Goal: Task Accomplishment & Management: Use online tool/utility

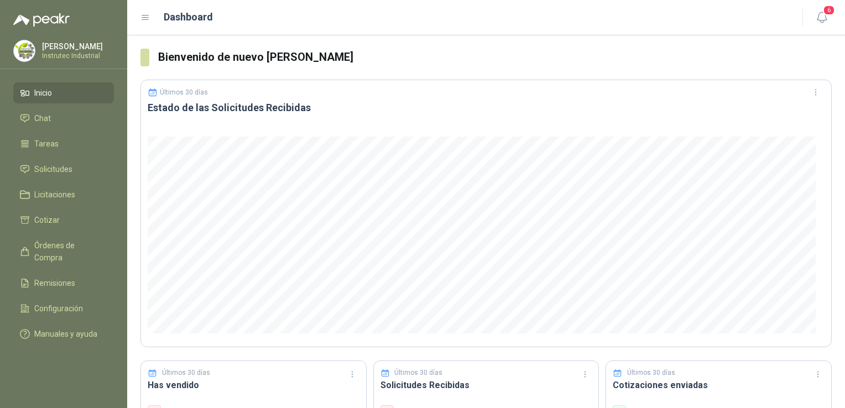
click at [62, 89] on li "Inicio" at bounding box center [63, 93] width 87 height 12
click at [61, 173] on span "Solicitudes" at bounding box center [53, 169] width 38 height 12
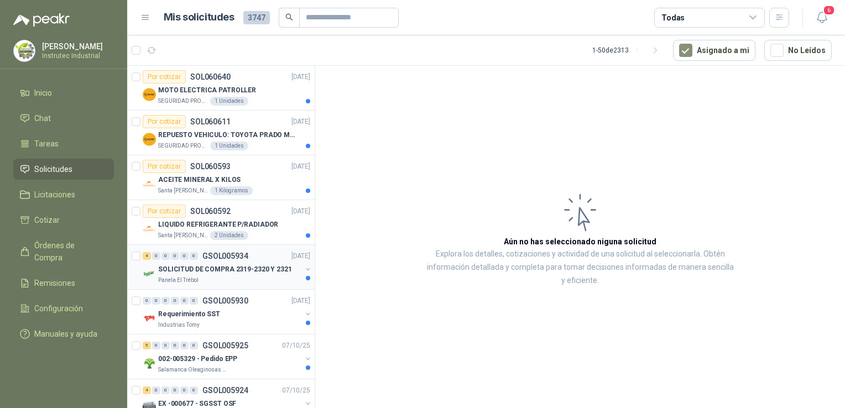
click at [258, 283] on div "Panela El Trébol" at bounding box center [229, 280] width 143 height 9
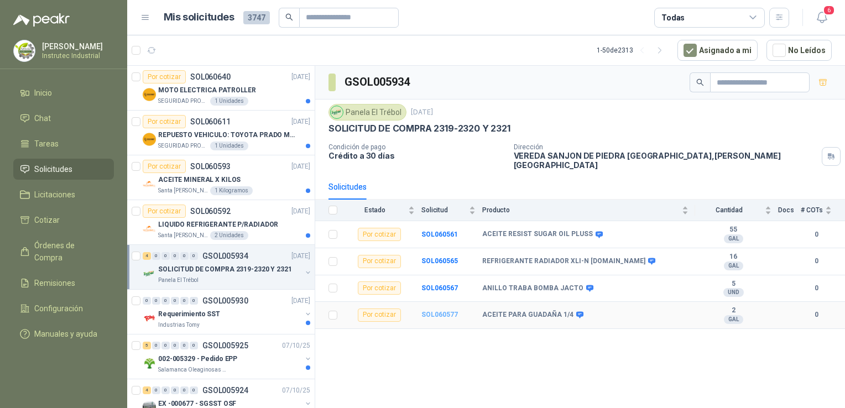
click at [428, 311] on b "SOL060577" at bounding box center [440, 315] width 37 height 8
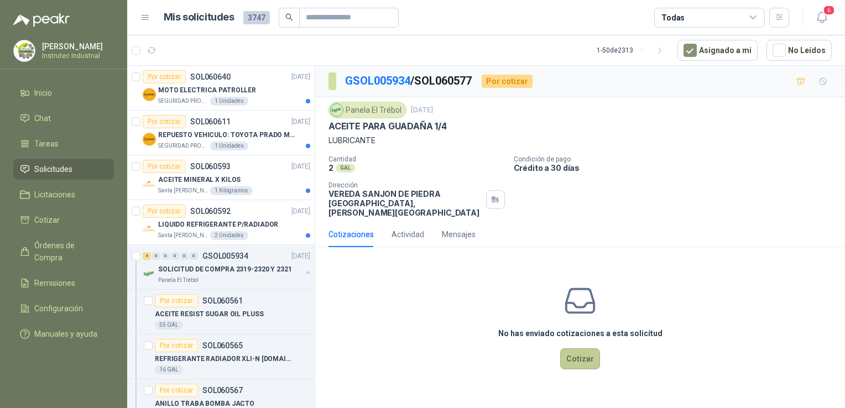
click at [584, 349] on button "Cotizar" at bounding box center [580, 359] width 40 height 21
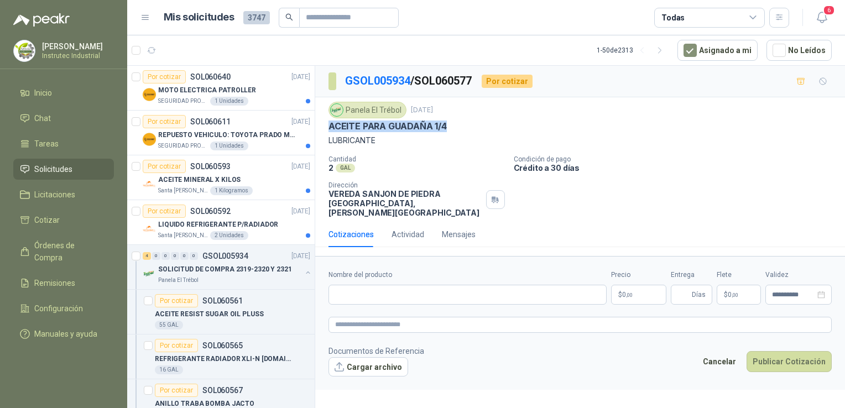
drag, startPoint x: 446, startPoint y: 127, endPoint x: 321, endPoint y: 123, distance: 125.1
click at [321, 123] on div "Panela El Trébol [DATE] ACEITE PARA GUADAÑA 1/4 LUBRICANTE Cantidad 2 GAL  Con…" at bounding box center [580, 159] width 530 height 124
click at [384, 285] on input "Nombre del producto" at bounding box center [468, 295] width 278 height 20
paste input "**********"
click at [497, 285] on input "**********" at bounding box center [468, 295] width 278 height 20
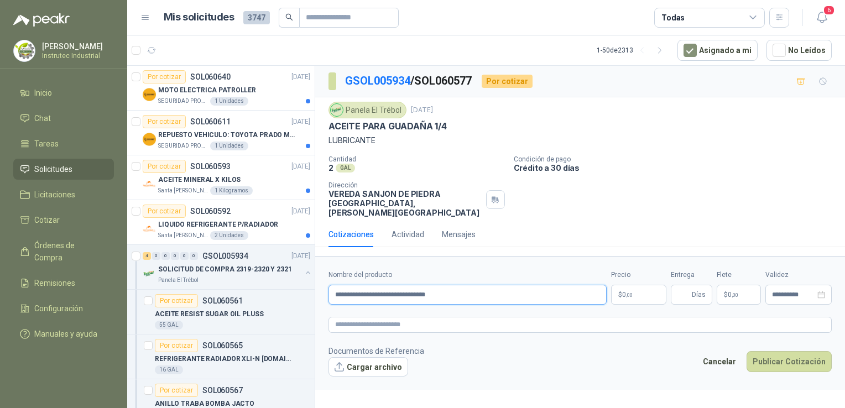
type input "**********"
click at [747, 351] on button "Publicar Cotización" at bounding box center [789, 361] width 85 height 21
click at [640, 277] on div "Precio $ 0 ,00" at bounding box center [638, 287] width 55 height 35
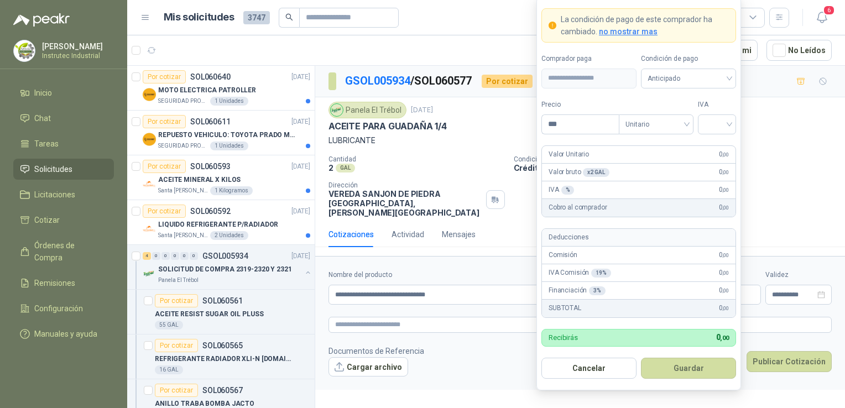
click at [638, 279] on body "[PERSON_NAME] Instrutec Industrial Inicio Chat Tareas Solicitudes Licitaciones …" at bounding box center [422, 204] width 845 height 408
click at [733, 123] on div at bounding box center [717, 125] width 38 height 20
type input "*********"
click at [729, 126] on div at bounding box center [717, 125] width 38 height 20
click at [729, 126] on input "search" at bounding box center [717, 123] width 25 height 17
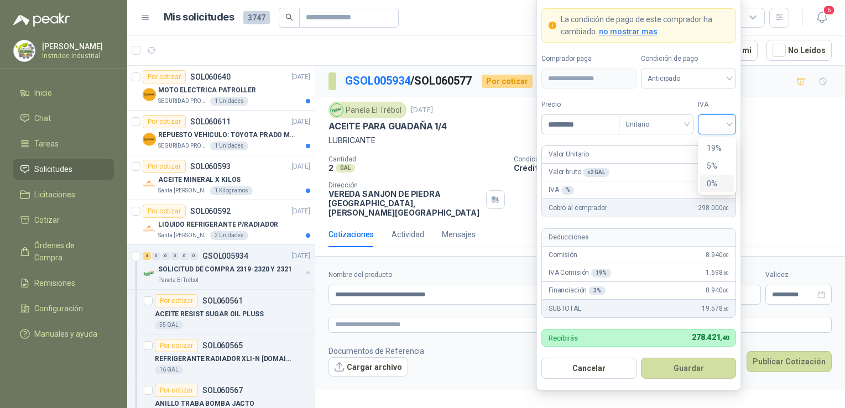
click at [711, 188] on div "0%" at bounding box center [717, 184] width 20 height 12
click at [677, 373] on button "Guardar" at bounding box center [688, 368] width 95 height 21
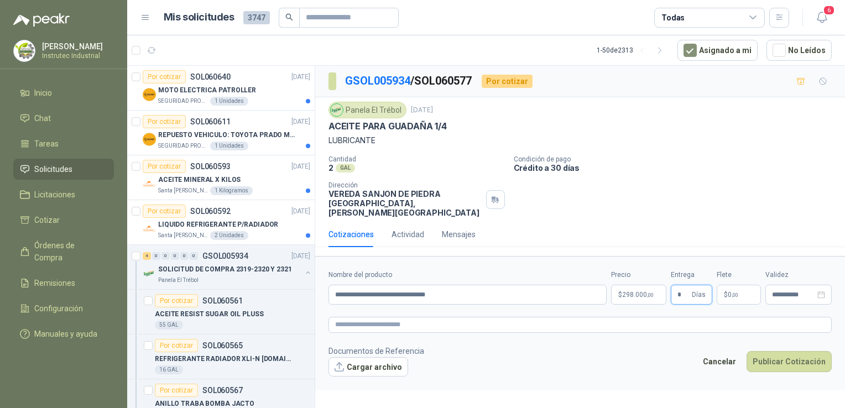
type input "*"
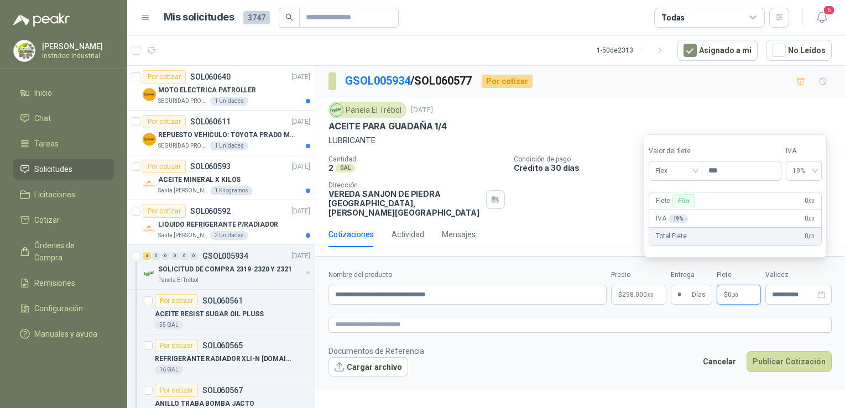
click at [737, 291] on p "$ 0 ,00" at bounding box center [739, 295] width 44 height 20
type input "********"
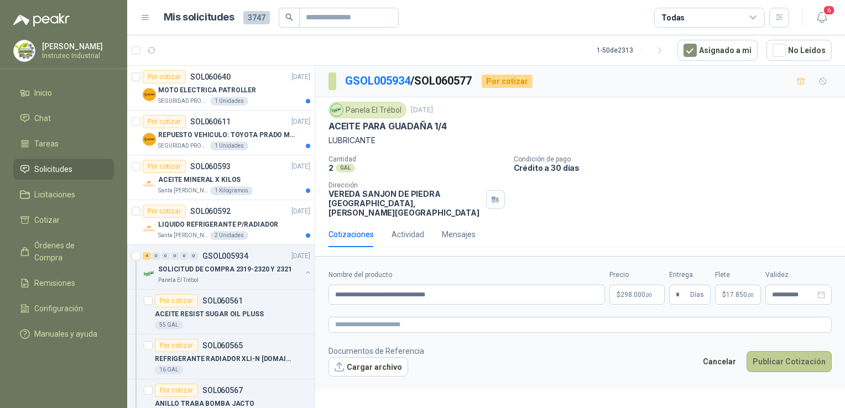
click at [784, 356] on button "Publicar Cotización" at bounding box center [789, 361] width 85 height 21
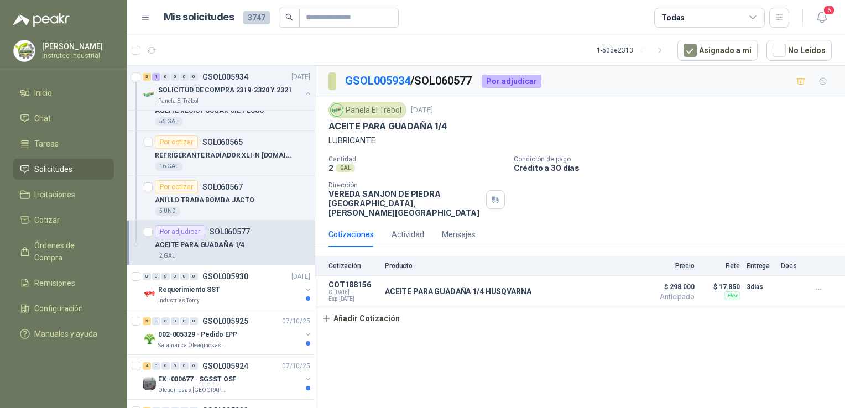
scroll to position [213, 0]
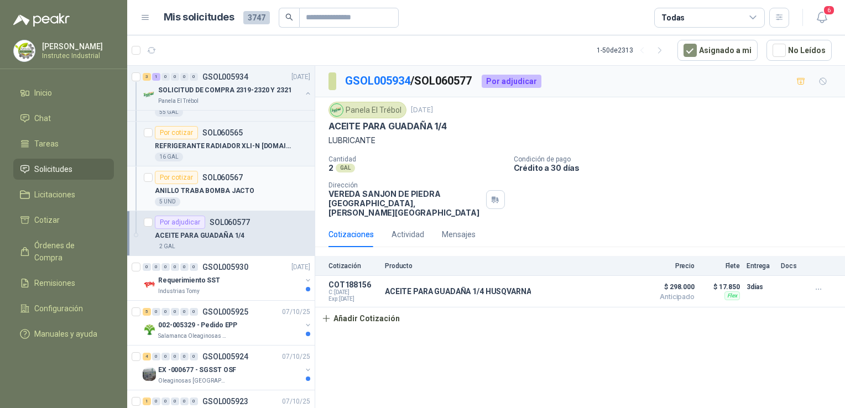
click at [255, 187] on div "ANILLO TRABA BOMBA JACTO" at bounding box center [232, 190] width 155 height 13
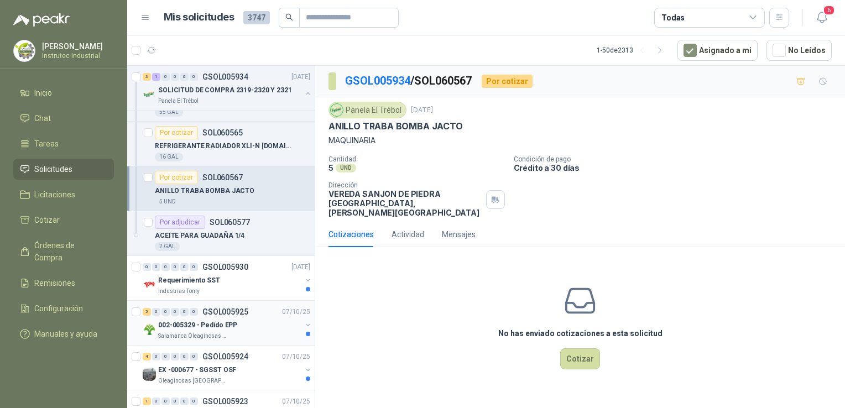
click at [260, 325] on div "002-005329 - Pedido EPP" at bounding box center [229, 325] width 143 height 13
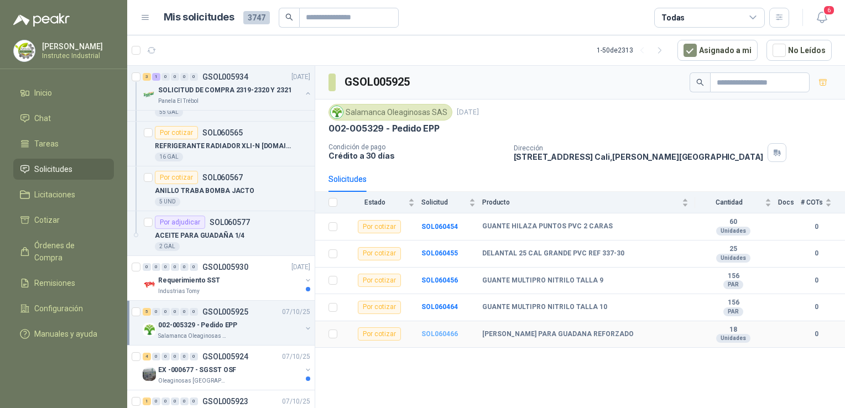
click at [450, 334] on b "SOL060466" at bounding box center [440, 334] width 37 height 8
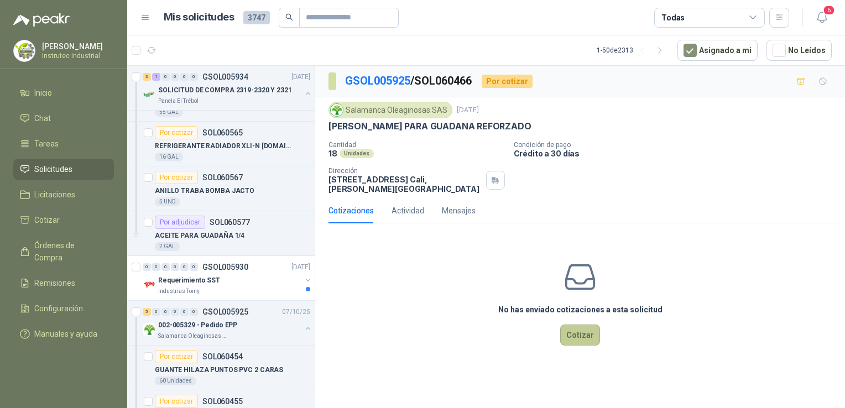
click at [584, 328] on button "Cotizar" at bounding box center [580, 335] width 40 height 21
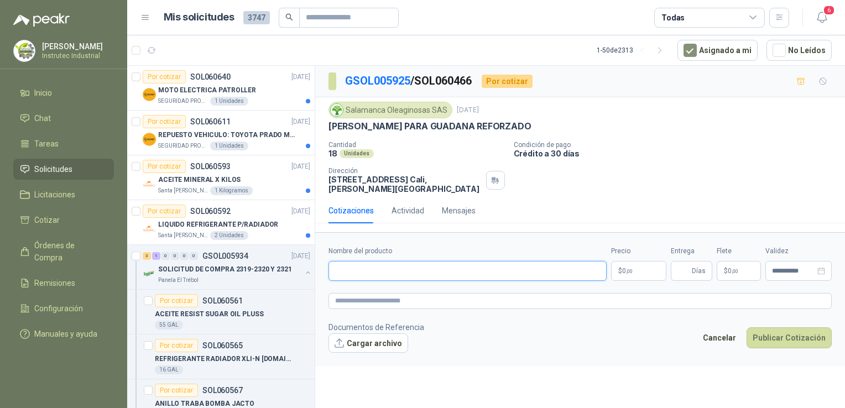
click at [357, 261] on input "Nombre del producto" at bounding box center [468, 271] width 278 height 20
click at [356, 261] on input "Nombre del producto" at bounding box center [468, 271] width 278 height 20
click at [358, 266] on input "Nombre del producto" at bounding box center [468, 271] width 278 height 20
click at [411, 261] on input "Nombre del producto" at bounding box center [468, 271] width 278 height 20
click at [387, 261] on input "Nombre del producto" at bounding box center [468, 271] width 278 height 20
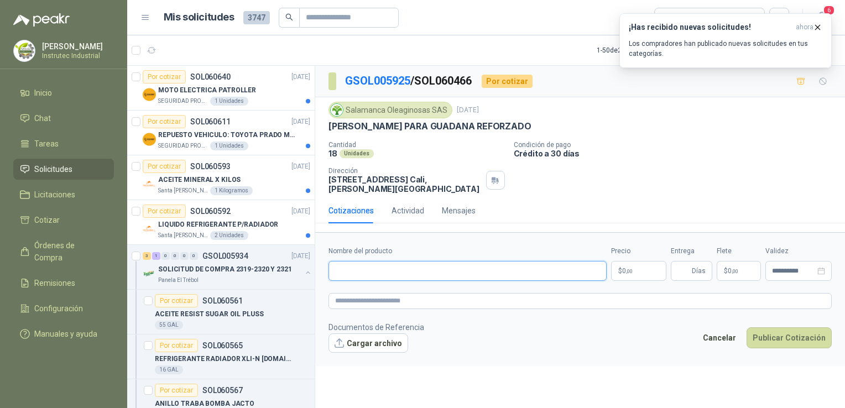
click at [387, 261] on input "Nombre del producto" at bounding box center [468, 271] width 278 height 20
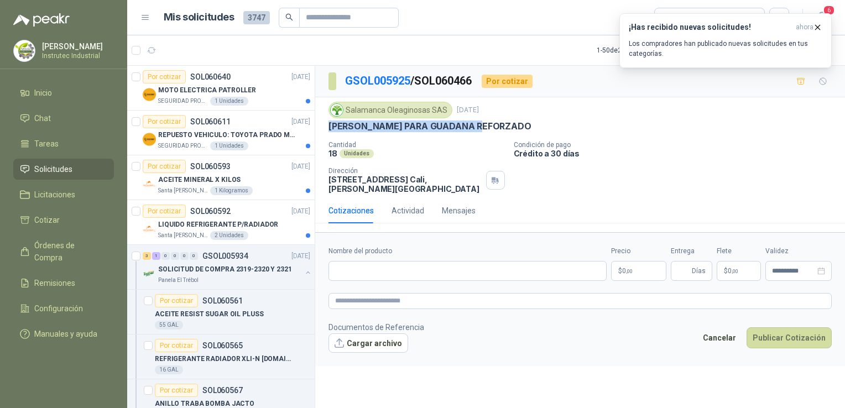
drag, startPoint x: 485, startPoint y: 124, endPoint x: 317, endPoint y: 125, distance: 167.6
click at [317, 125] on div "Salamanca Oleaginosas SAS [DATE] ARNES PARA GUADANA REFORZADO Cantidad 18 Unida…" at bounding box center [580, 147] width 530 height 101
copy p "[PERSON_NAME] PARA GUADANA REFORZADO"
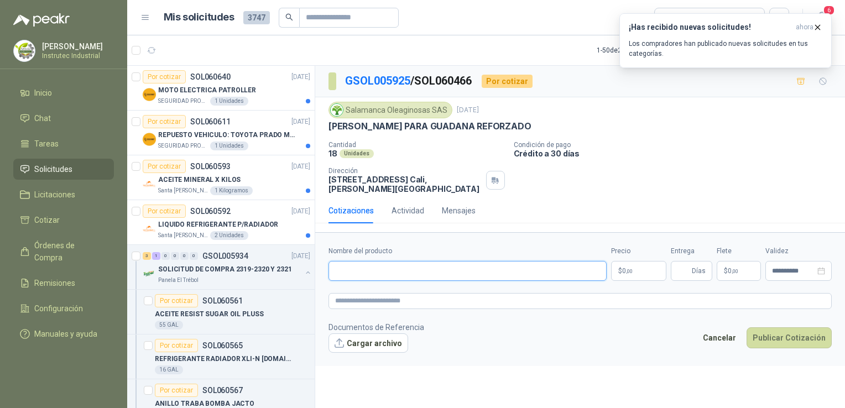
click at [367, 268] on input "Nombre del producto" at bounding box center [468, 271] width 278 height 20
paste input "**********"
type input "**********"
click at [642, 264] on body "[PERSON_NAME] Instrutec Industrial Inicio Chat Tareas Solicitudes Licitaciones …" at bounding box center [422, 204] width 845 height 408
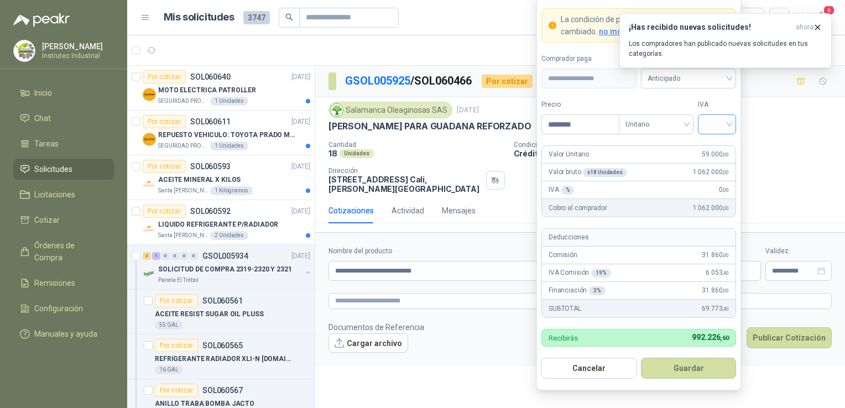
click at [732, 123] on div at bounding box center [717, 125] width 38 height 20
type input "********"
drag, startPoint x: 720, startPoint y: 138, endPoint x: 713, endPoint y: 148, distance: 11.8
click at [713, 148] on div "19 5 19% 5% 0%" at bounding box center [717, 166] width 38 height 58
click at [713, 148] on div "19%" at bounding box center [717, 148] width 20 height 12
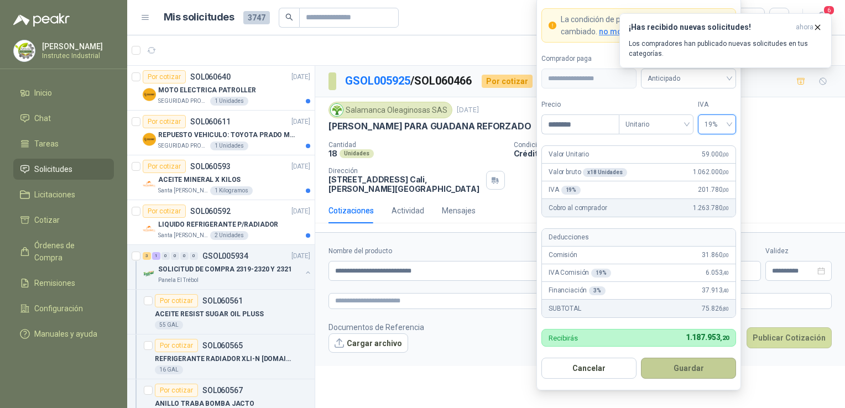
click at [673, 366] on button "Guardar" at bounding box center [688, 368] width 95 height 21
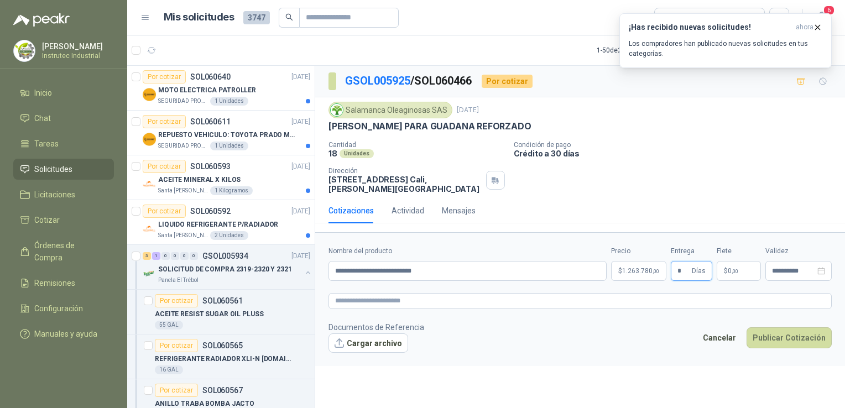
type input "*"
click at [775, 126] on div "[PERSON_NAME] PARA GUADANA REFORZADO" at bounding box center [580, 127] width 503 height 12
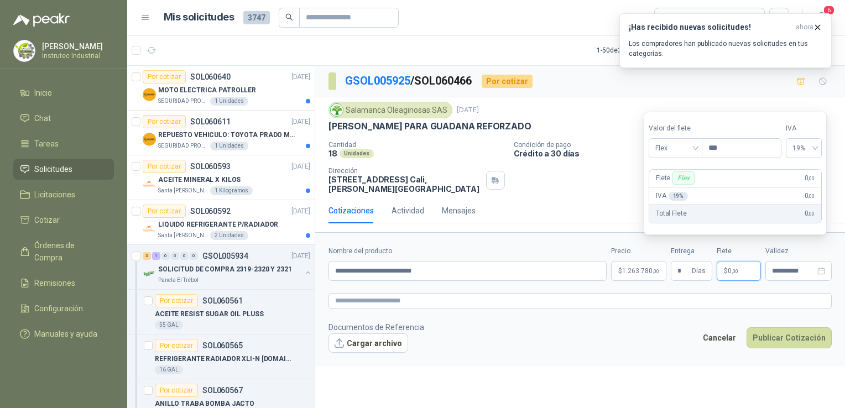
click at [740, 266] on p "$ 0 ,00" at bounding box center [739, 271] width 44 height 20
type input "********"
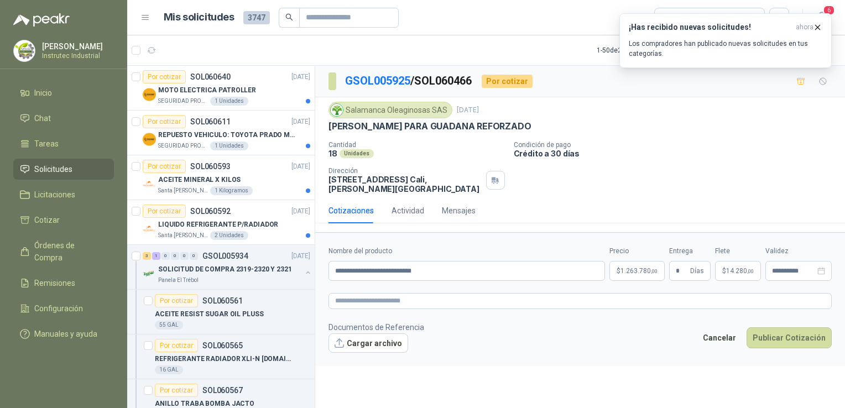
click at [557, 355] on form "**********" at bounding box center [580, 299] width 530 height 134
click at [342, 293] on textarea at bounding box center [580, 301] width 503 height 16
click at [819, 27] on icon "button" at bounding box center [817, 27] width 9 height 9
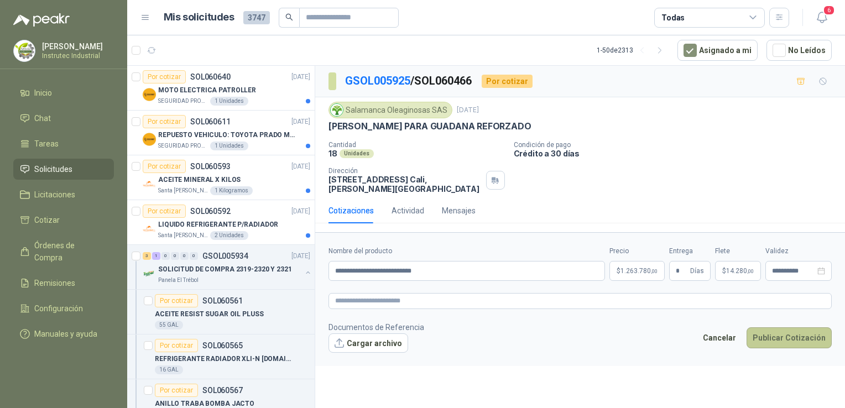
click at [810, 329] on button "Publicar Cotización" at bounding box center [789, 338] width 85 height 21
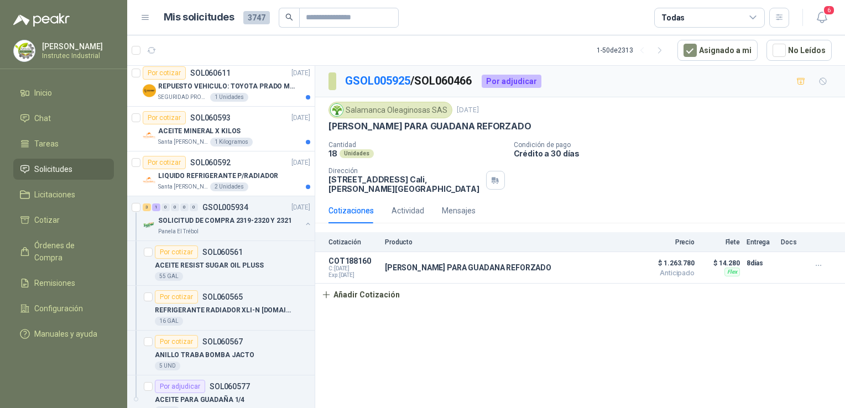
scroll to position [31, 0]
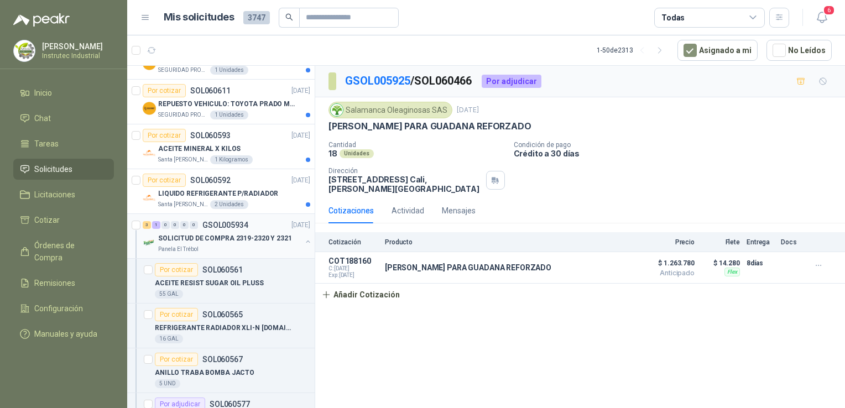
click at [261, 221] on div "3 1 0 0 0 0 GSOL005934 [DATE]" at bounding box center [228, 225] width 170 height 13
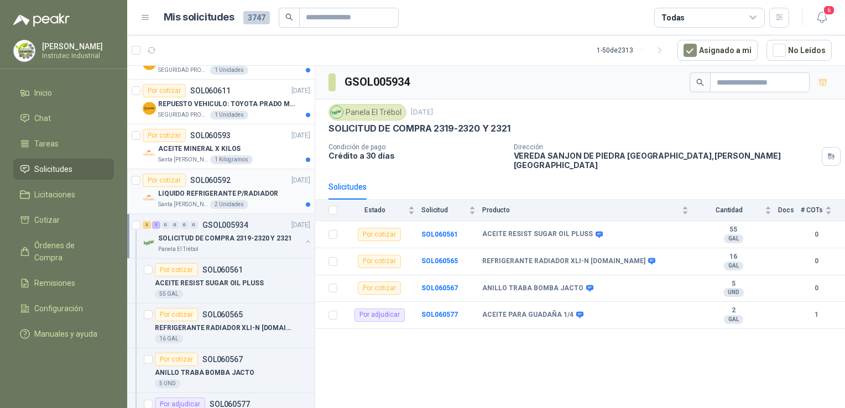
click at [258, 178] on div "Por cotizar SOL060592 [DATE]" at bounding box center [227, 180] width 168 height 13
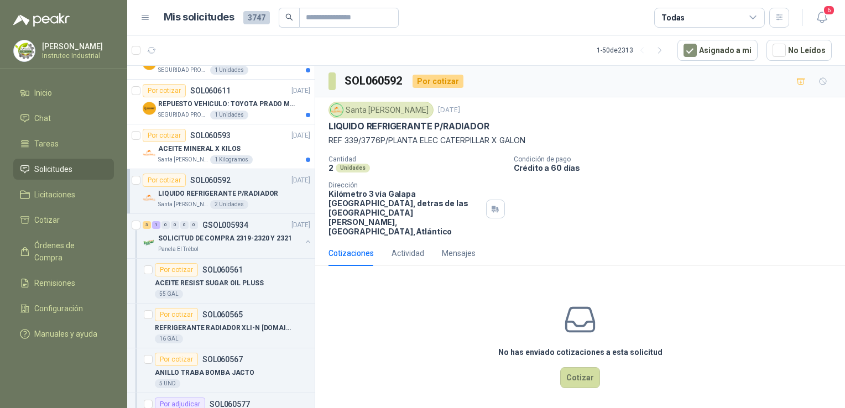
click at [135, 205] on div at bounding box center [136, 191] width 9 height 35
click at [261, 131] on div "Por cotizar SOL060593 [DATE]" at bounding box center [227, 135] width 168 height 13
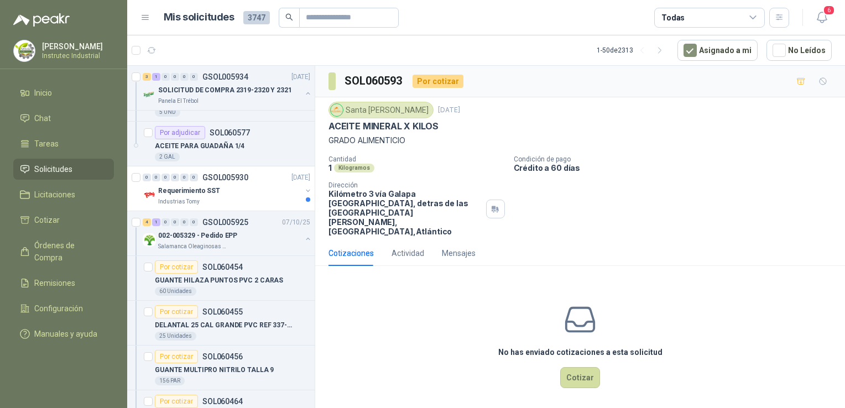
scroll to position [313, 0]
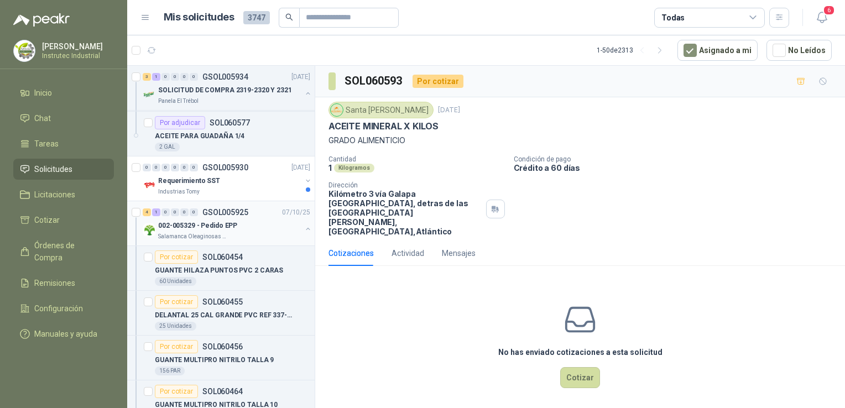
click at [272, 222] on div "002-005329 - Pedido EPP" at bounding box center [229, 225] width 143 height 13
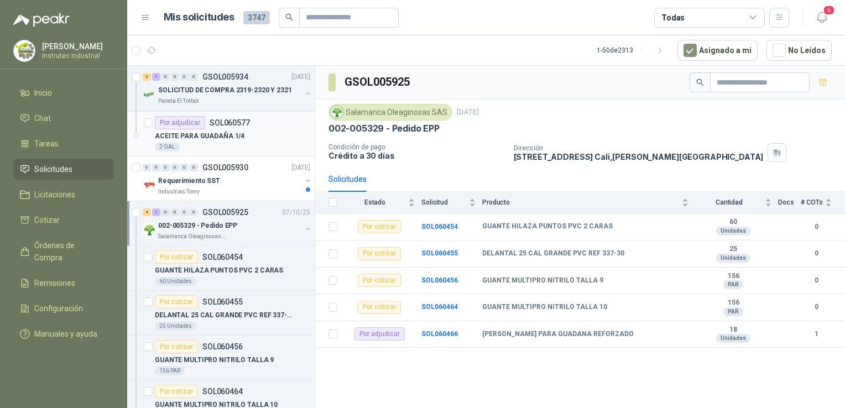
click at [135, 140] on article "Por adjudicar SOL060577 ACEITE PARA GUADAÑA 1/4 2 GAL" at bounding box center [221, 134] width 188 height 45
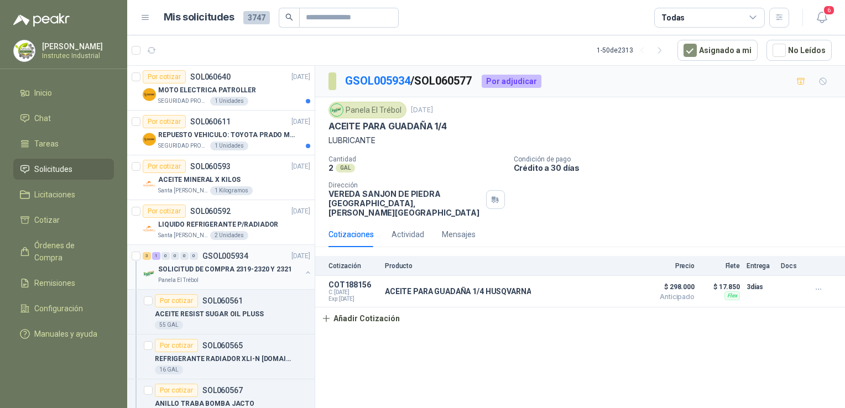
click at [266, 245] on div "3 1 0 0 0 0 GSOL005934 [DATE] SOLICITUD DE COMPRA 2319-2320 Y 2321 Panela El Tr…" at bounding box center [221, 267] width 188 height 45
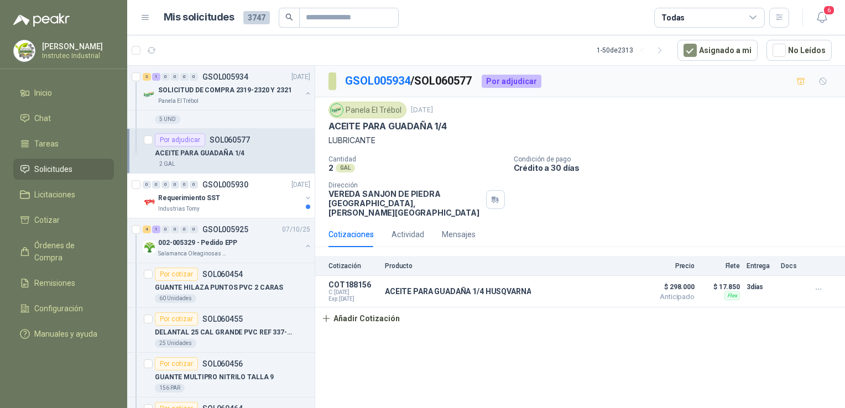
scroll to position [591, 0]
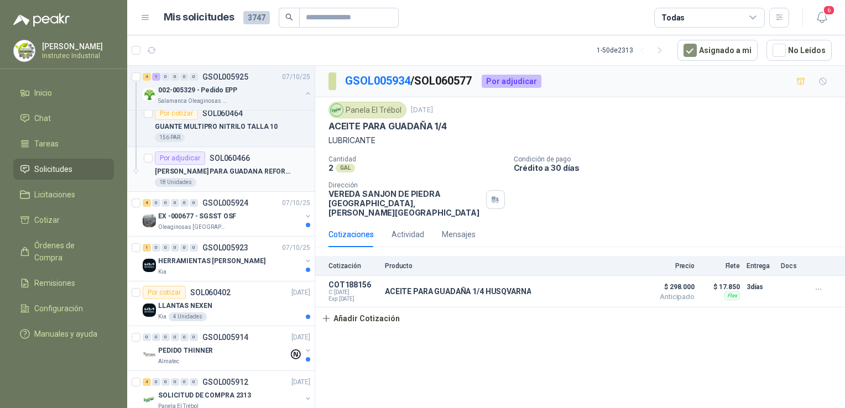
click at [271, 165] on div "[PERSON_NAME] PARA GUADANA REFORZADO" at bounding box center [232, 171] width 155 height 13
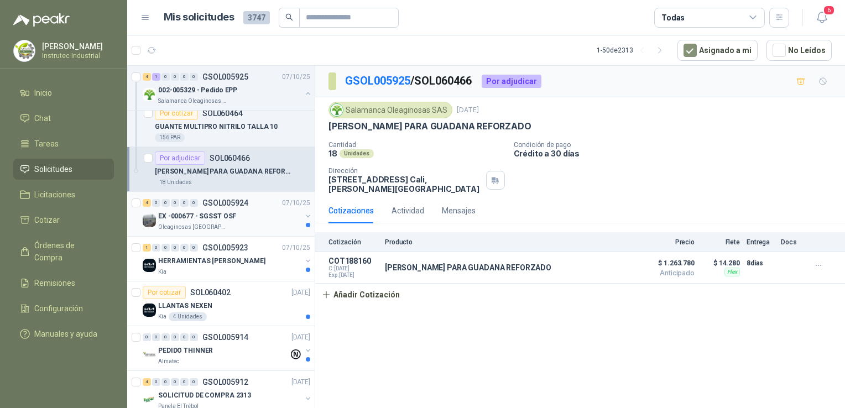
click at [268, 216] on div "EX -000677 - SGSST OSF" at bounding box center [229, 216] width 143 height 13
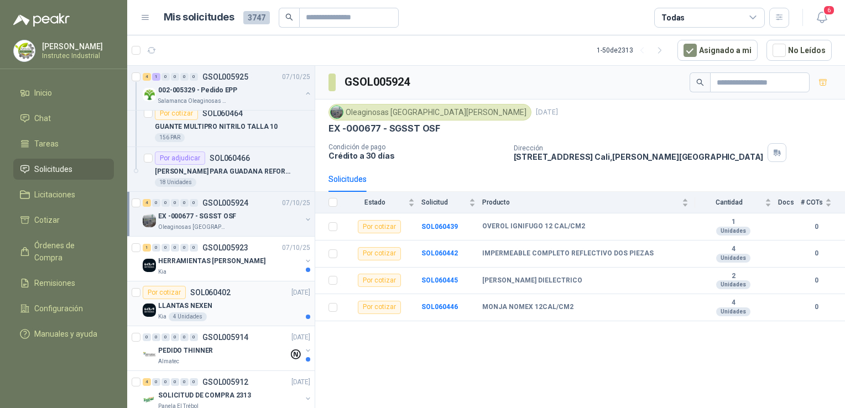
click at [248, 303] on div "LLANTAS NEXEN" at bounding box center [234, 305] width 152 height 13
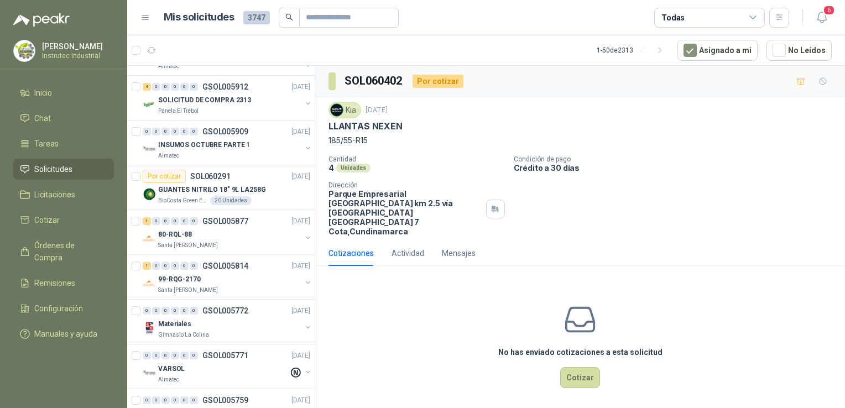
scroll to position [1182, 0]
